Goal: Check status: Check status

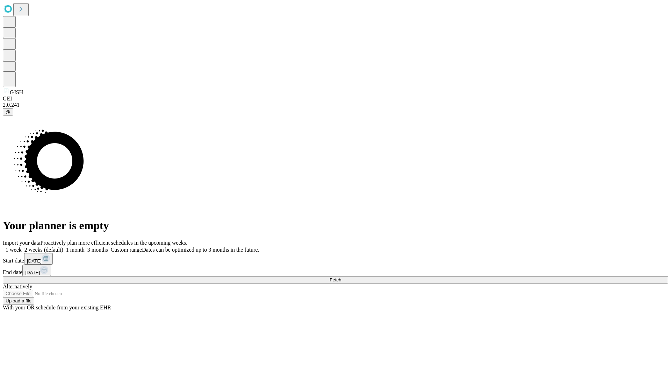
click at [341, 277] on span "Fetch" at bounding box center [336, 279] width 12 height 5
